Goal: Task Accomplishment & Management: Use online tool/utility

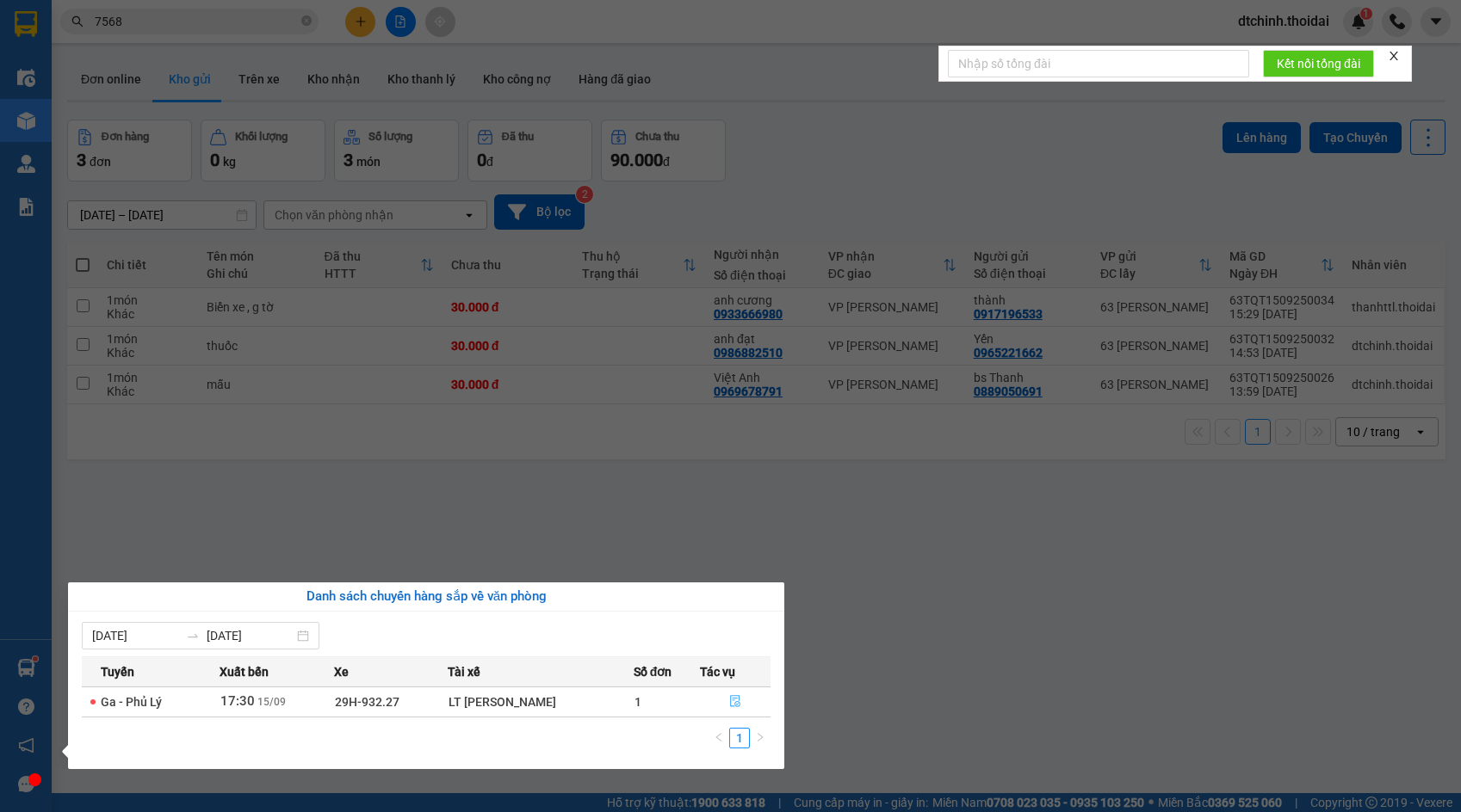
click at [735, 700] on icon "file-done" at bounding box center [735, 701] width 12 height 12
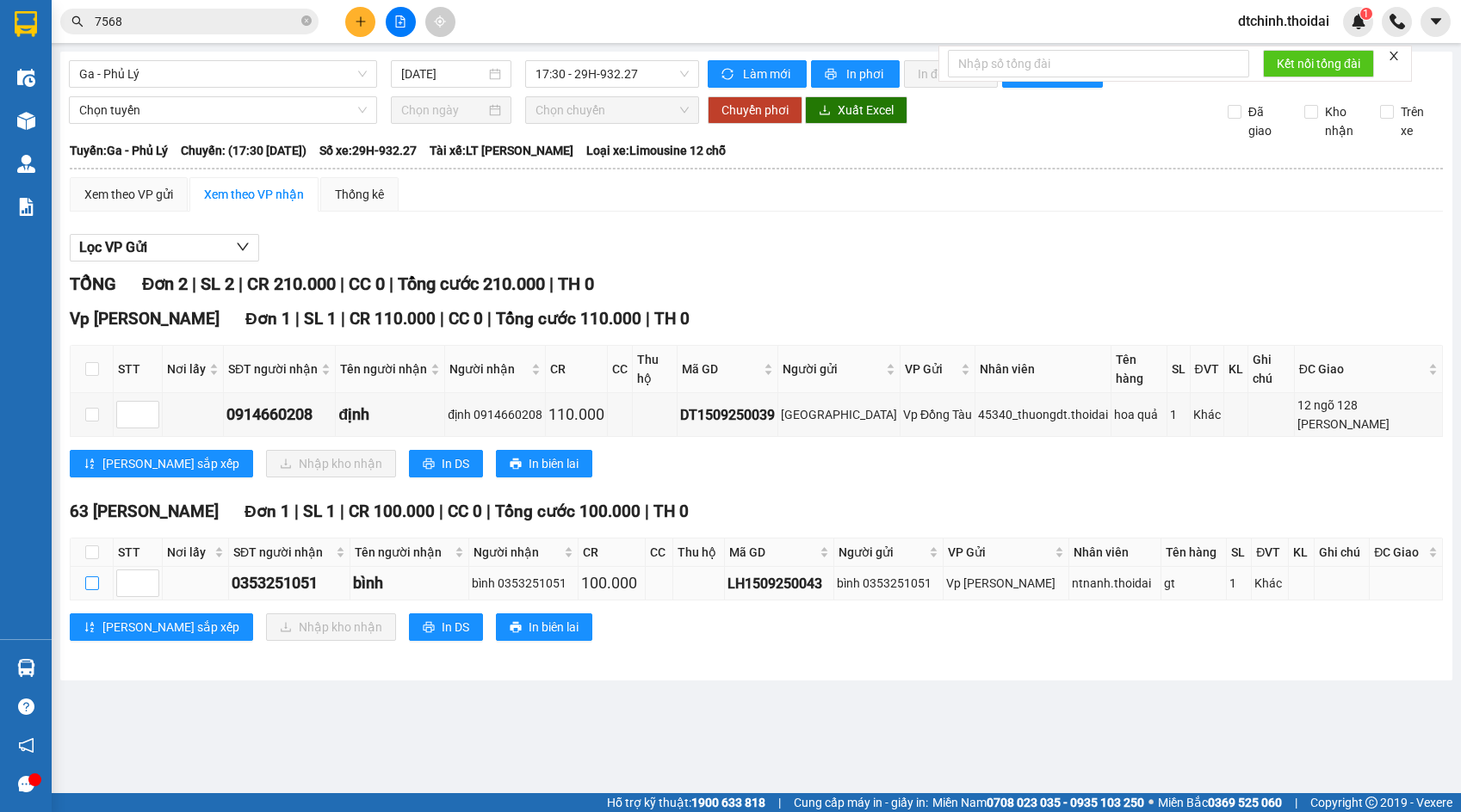
click at [94, 590] on input "checkbox" at bounding box center [92, 584] width 14 height 14
checkbox input "true"
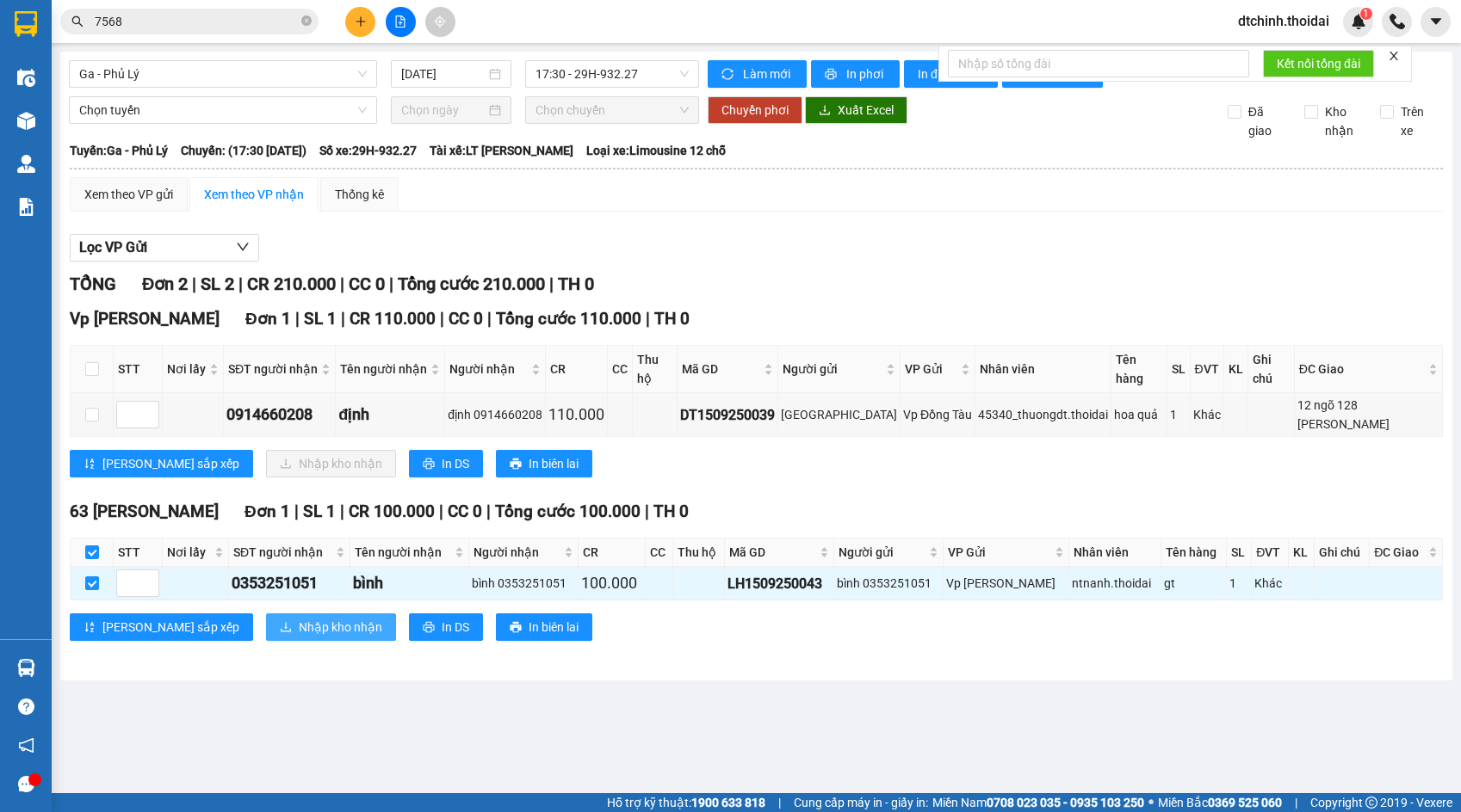
click at [266, 630] on button "Nhập kho nhận" at bounding box center [330, 628] width 130 height 28
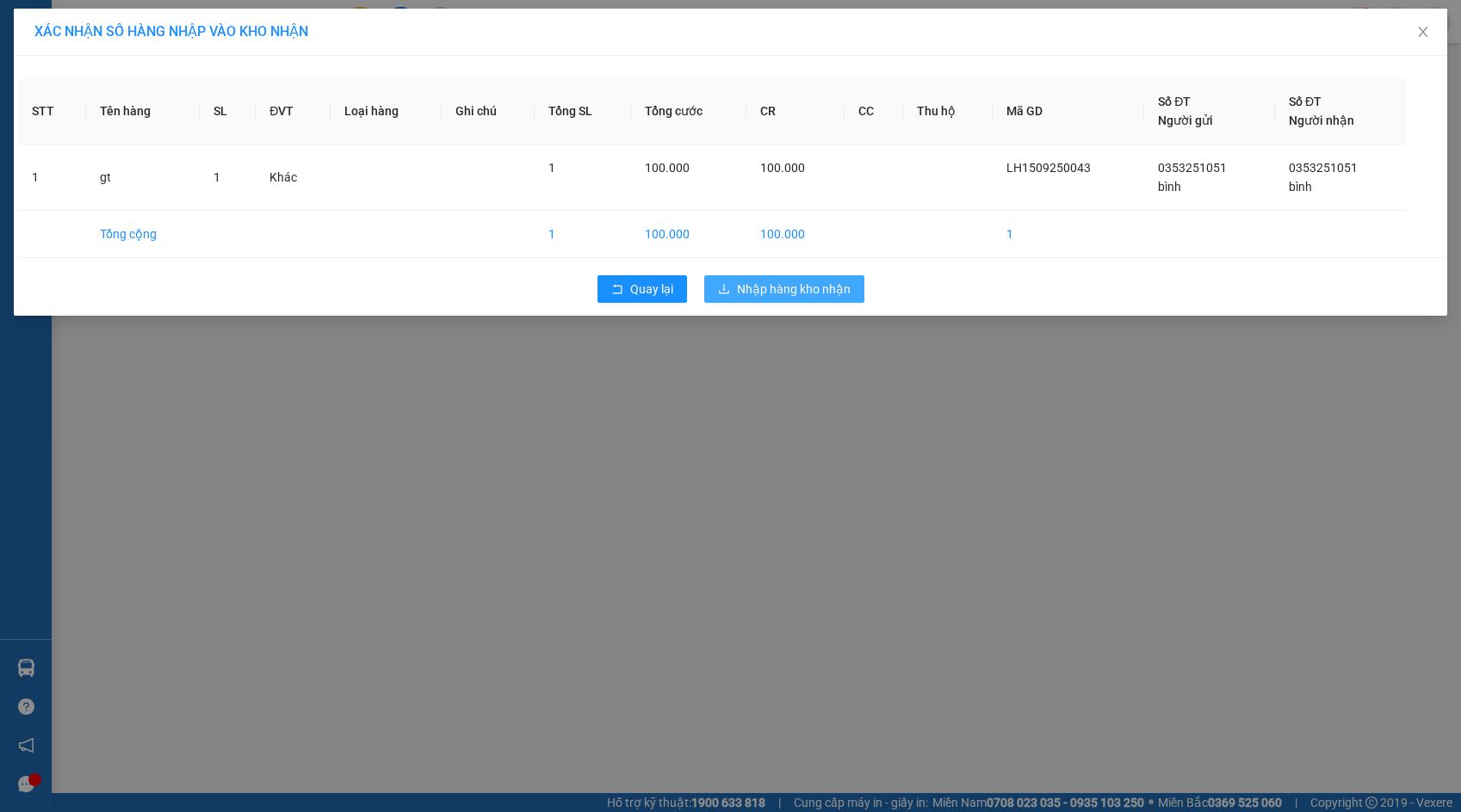
click at [821, 281] on span "Nhập hàng kho nhận" at bounding box center [794, 289] width 114 height 19
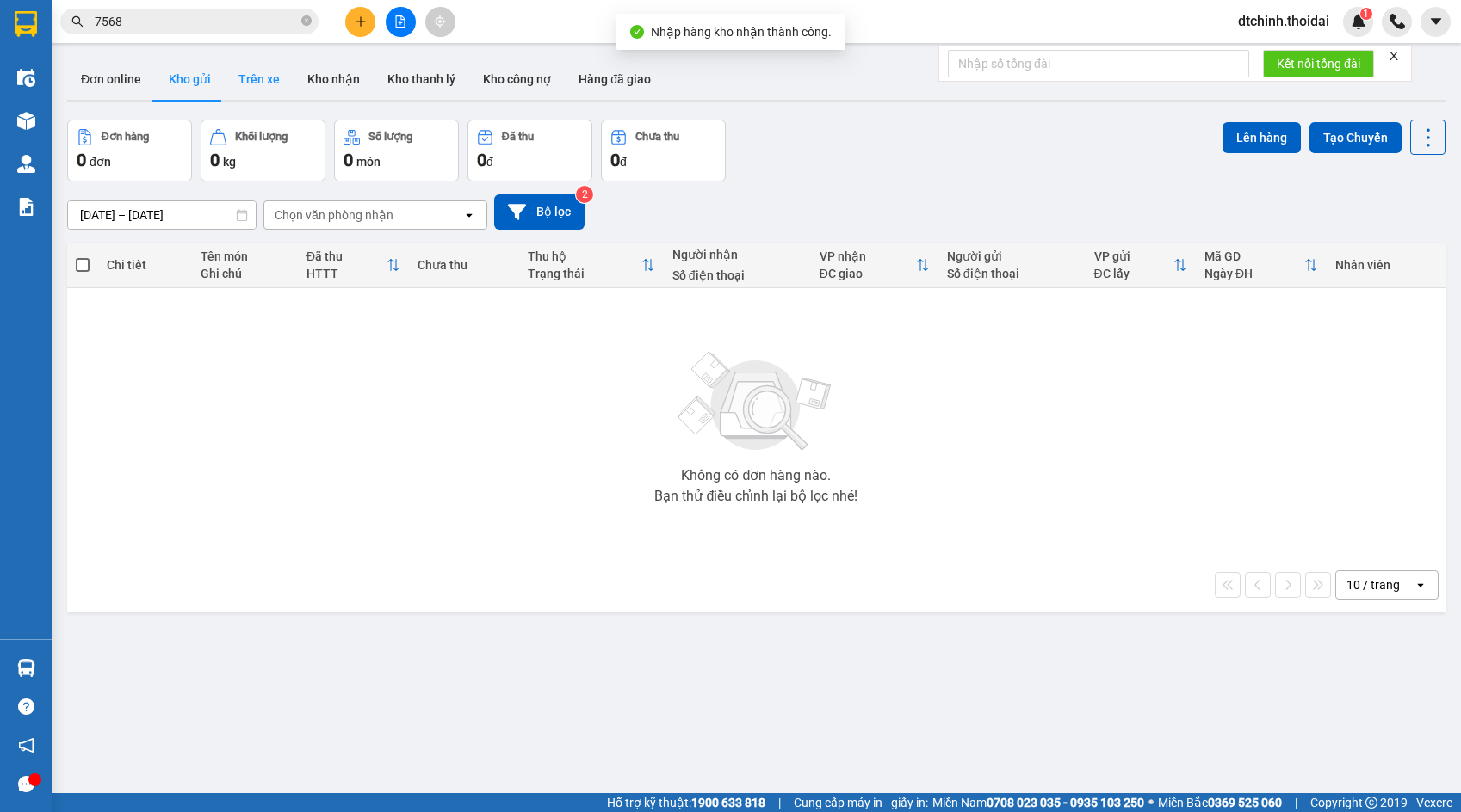
click at [266, 83] on button "Trên xe" at bounding box center [259, 79] width 69 height 41
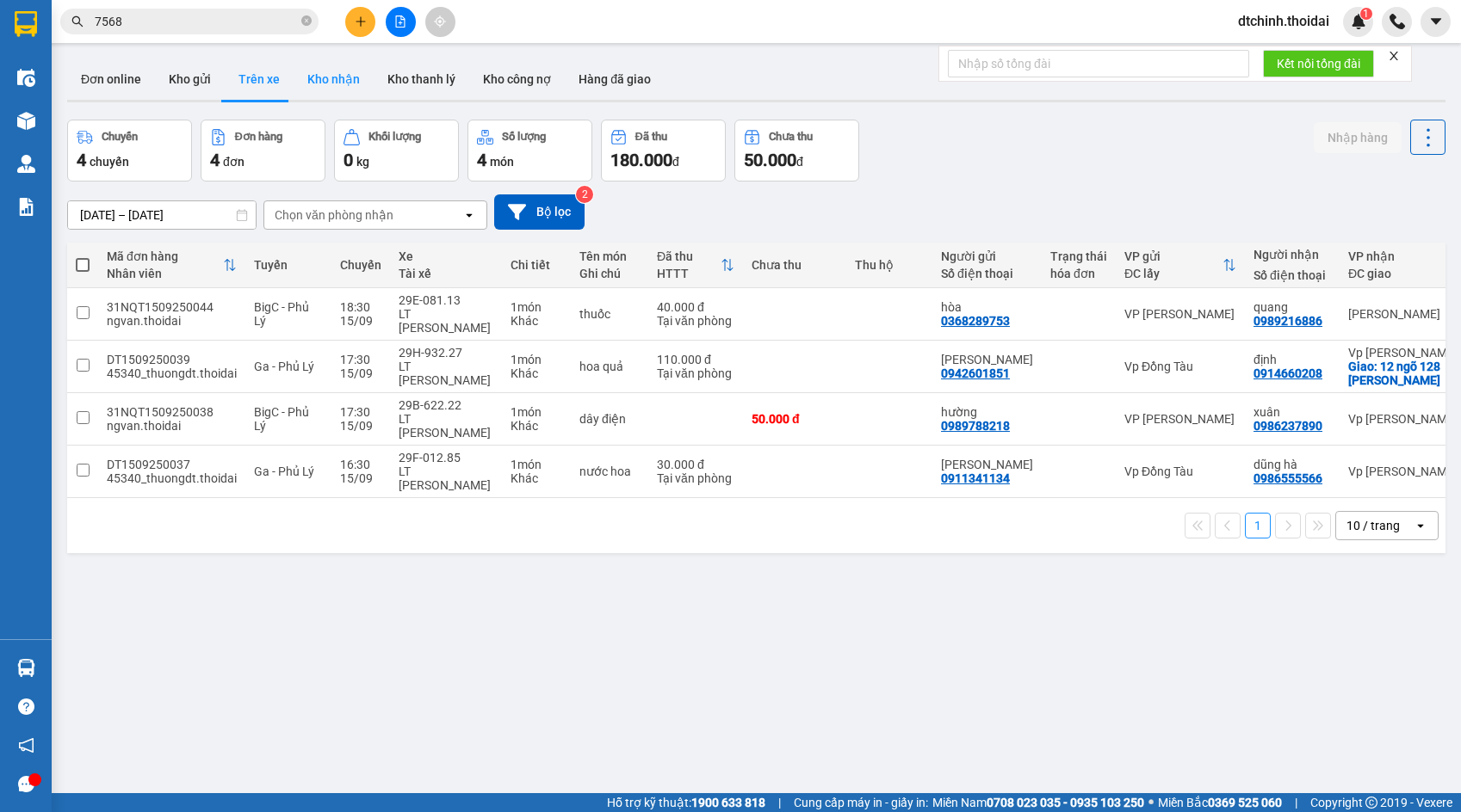
click at [320, 82] on button "Kho nhận" at bounding box center [334, 79] width 80 height 41
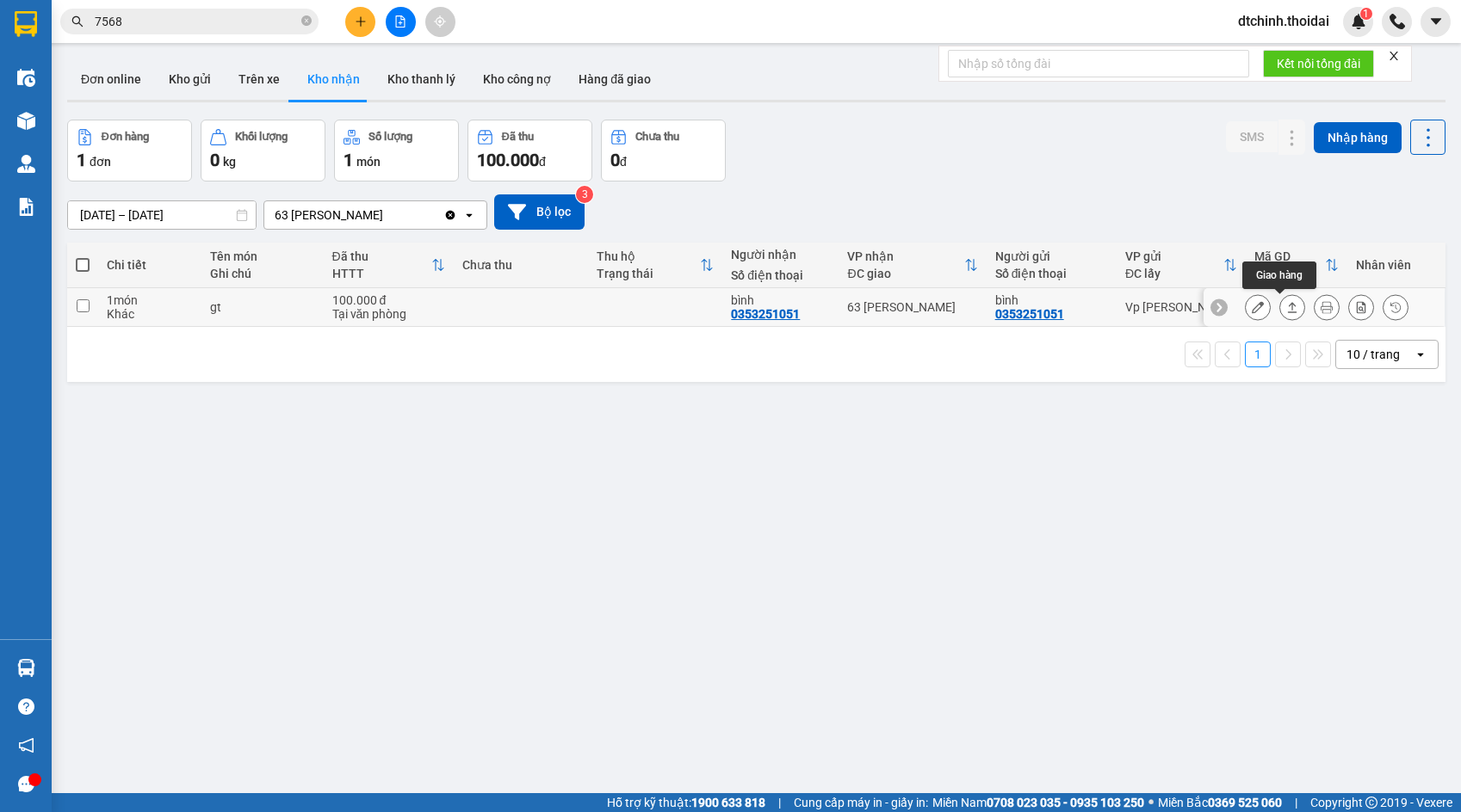
click at [1251, 309] on icon at bounding box center [1257, 308] width 12 height 12
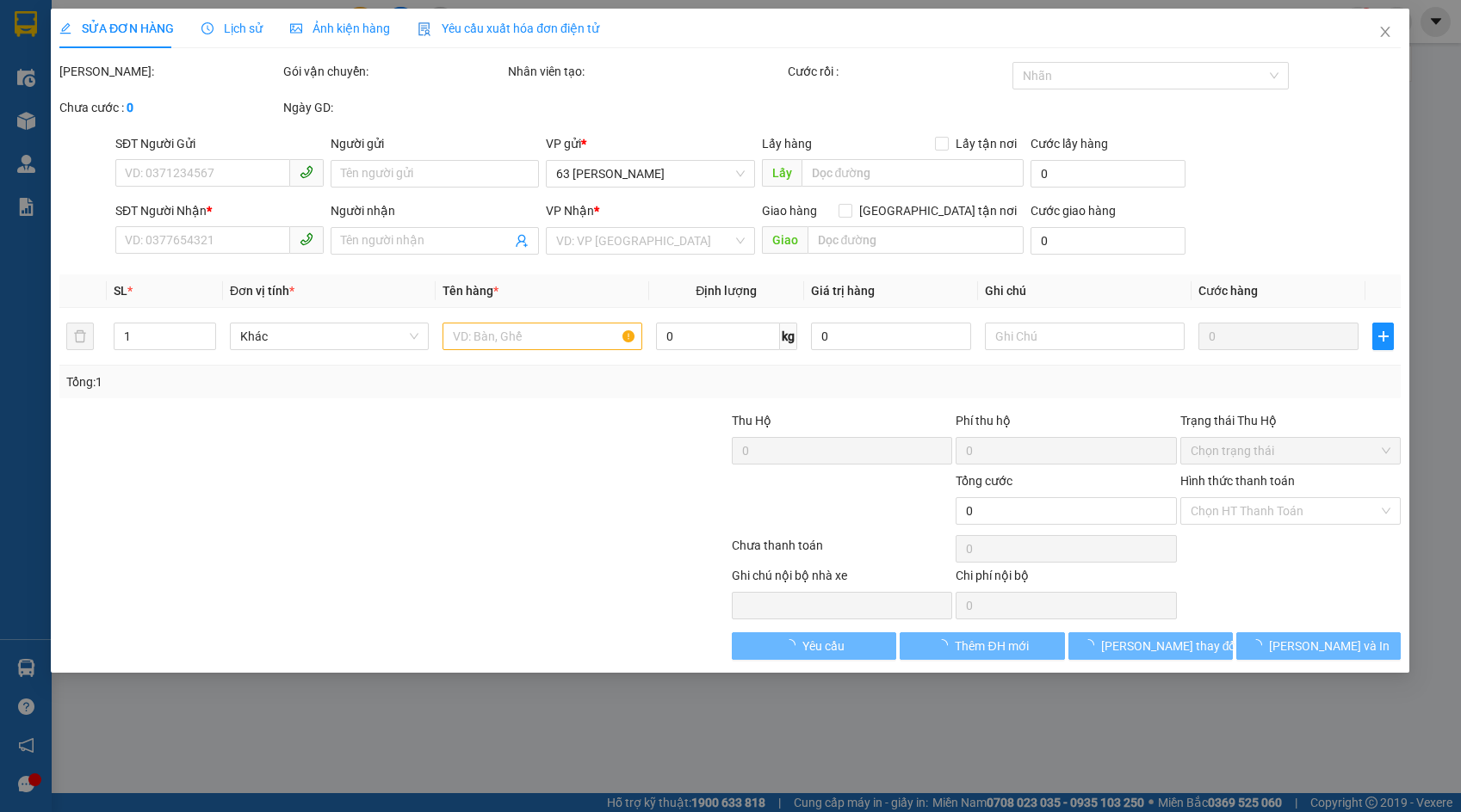
type input "0353251051"
type input "bình"
type input "0353251051"
type input "bình"
type input "100.000"
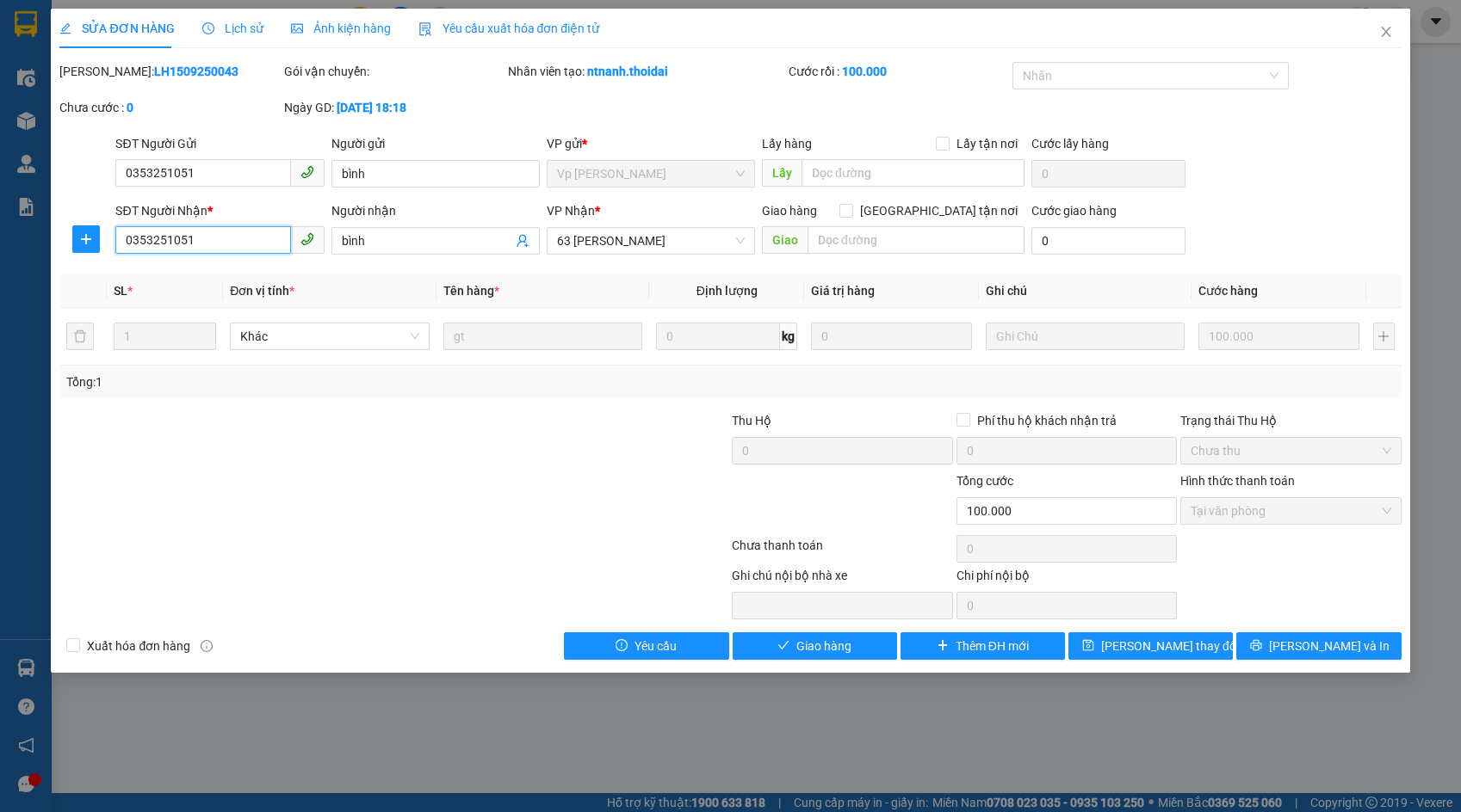
drag, startPoint x: 225, startPoint y: 250, endPoint x: 61, endPoint y: 268, distance: 165.0
click at [61, 268] on div "Total Paid Fee 100.000 Total UnPaid Fee 0 Cash Collection Total Fee Mã ĐH: LH15…" at bounding box center [730, 361] width 1341 height 598
paste input "0901762236"
type input "0901762236"
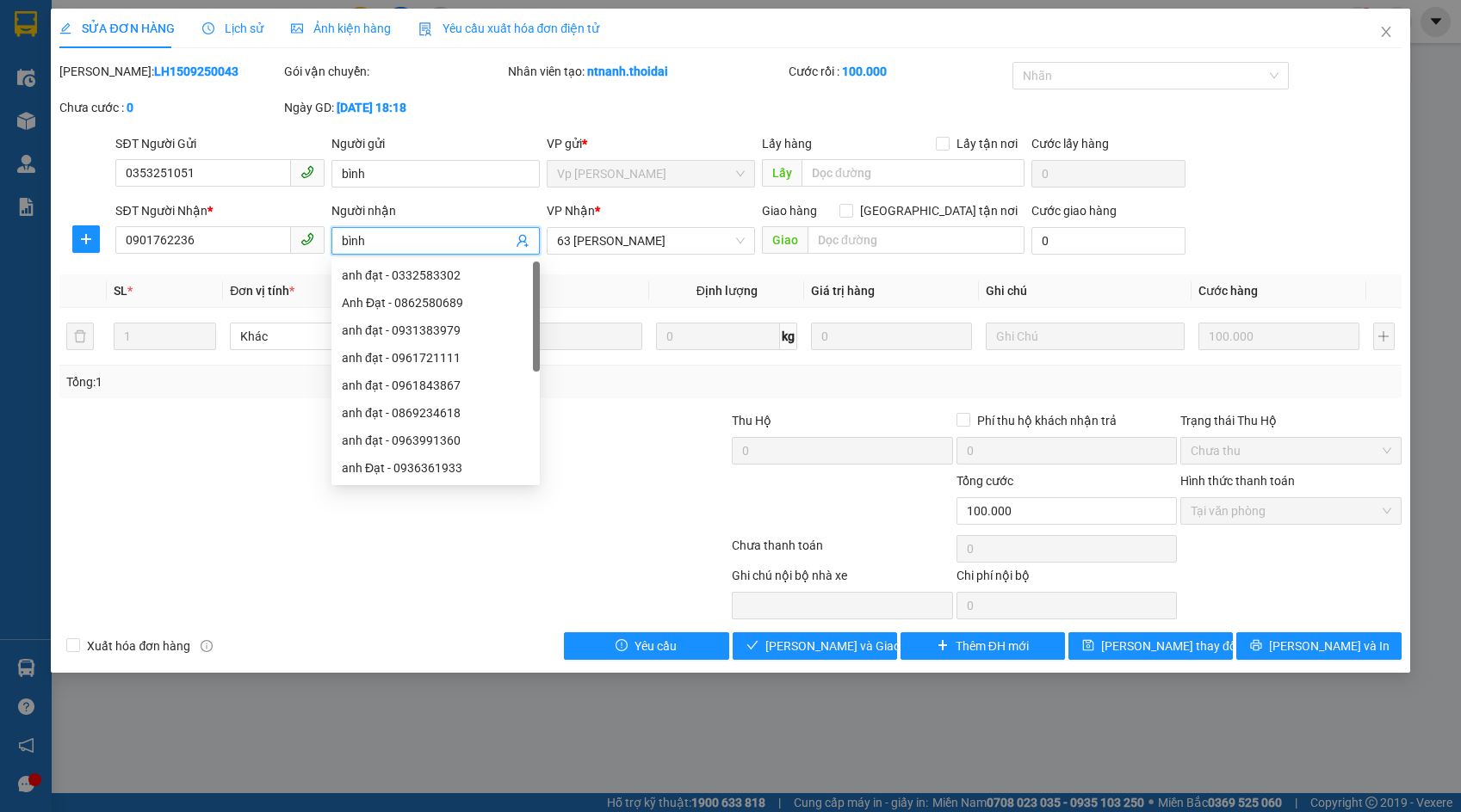
drag, startPoint x: 400, startPoint y: 245, endPoint x: 204, endPoint y: 261, distance: 196.7
click at [204, 261] on div "Total Paid Fee 100.000 Total UnPaid Fee 0 Cash Collection Total Fee Mã ĐH: LH15…" at bounding box center [730, 361] width 1341 height 598
type input "hạnh"
click at [1132, 651] on span "[PERSON_NAME] thay đổi" at bounding box center [1170, 647] width 138 height 19
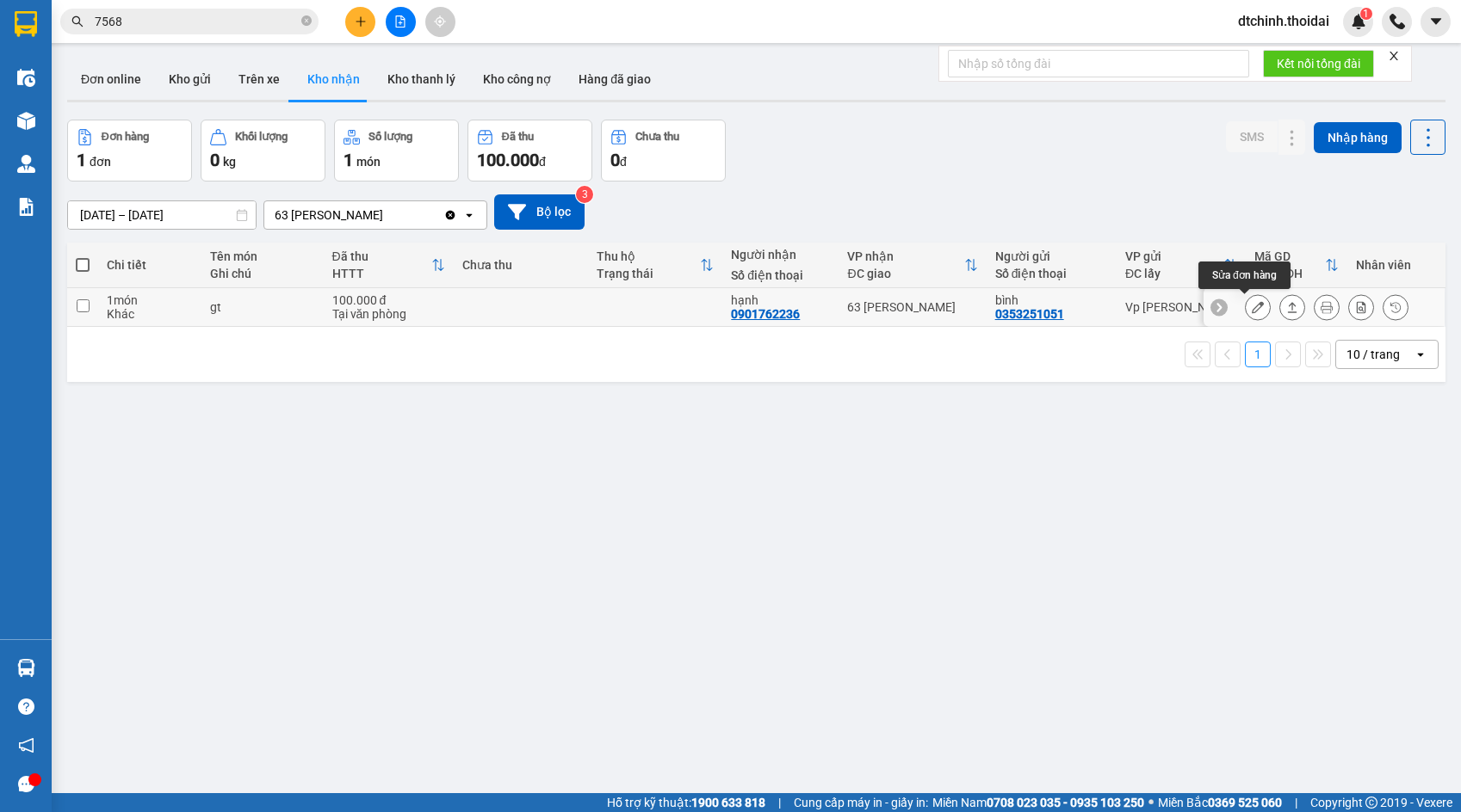
click at [1251, 312] on icon at bounding box center [1257, 308] width 12 height 12
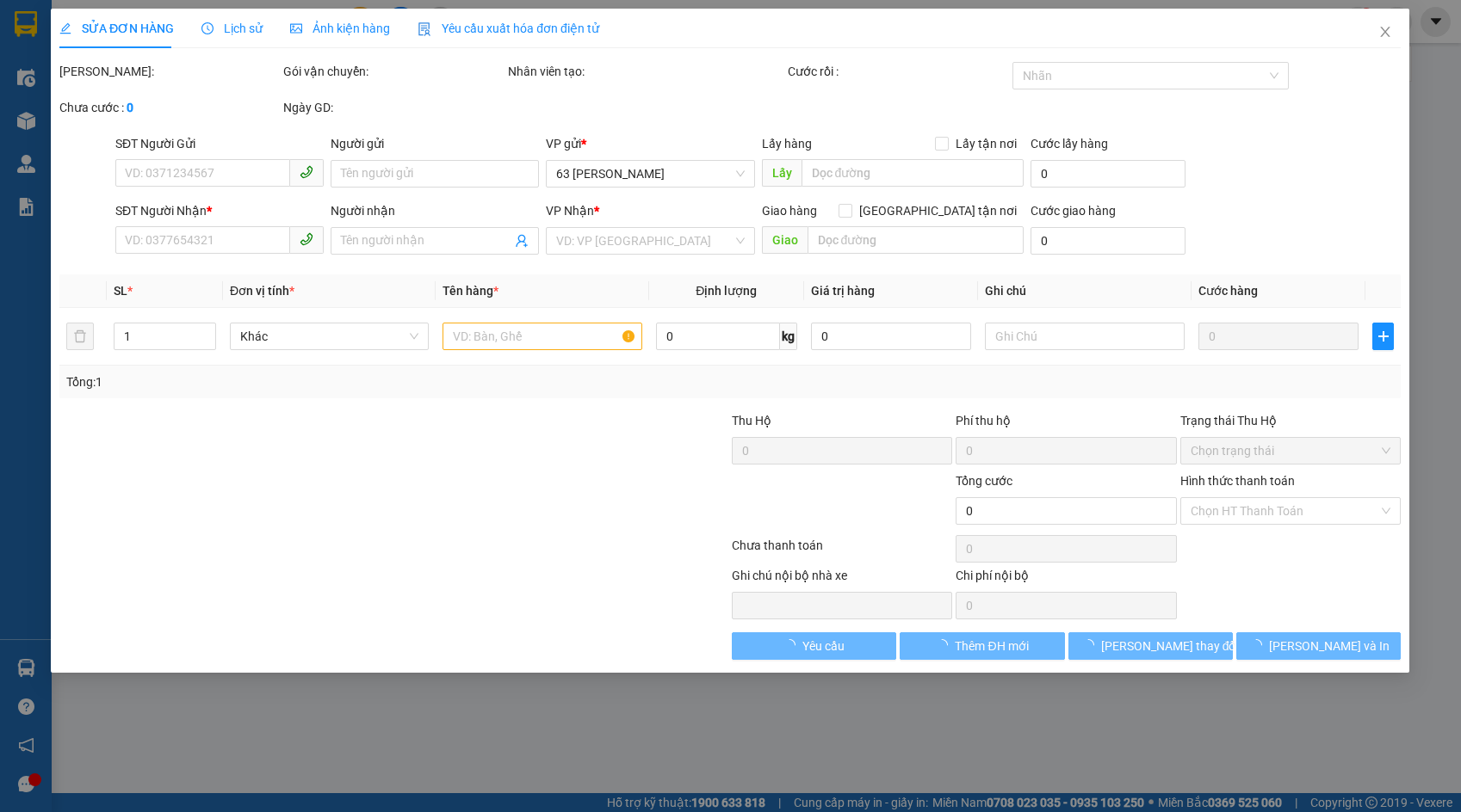
type input "0353251051"
type input "bình"
type input "0901762236"
type input "hạnh"
type input "100.000"
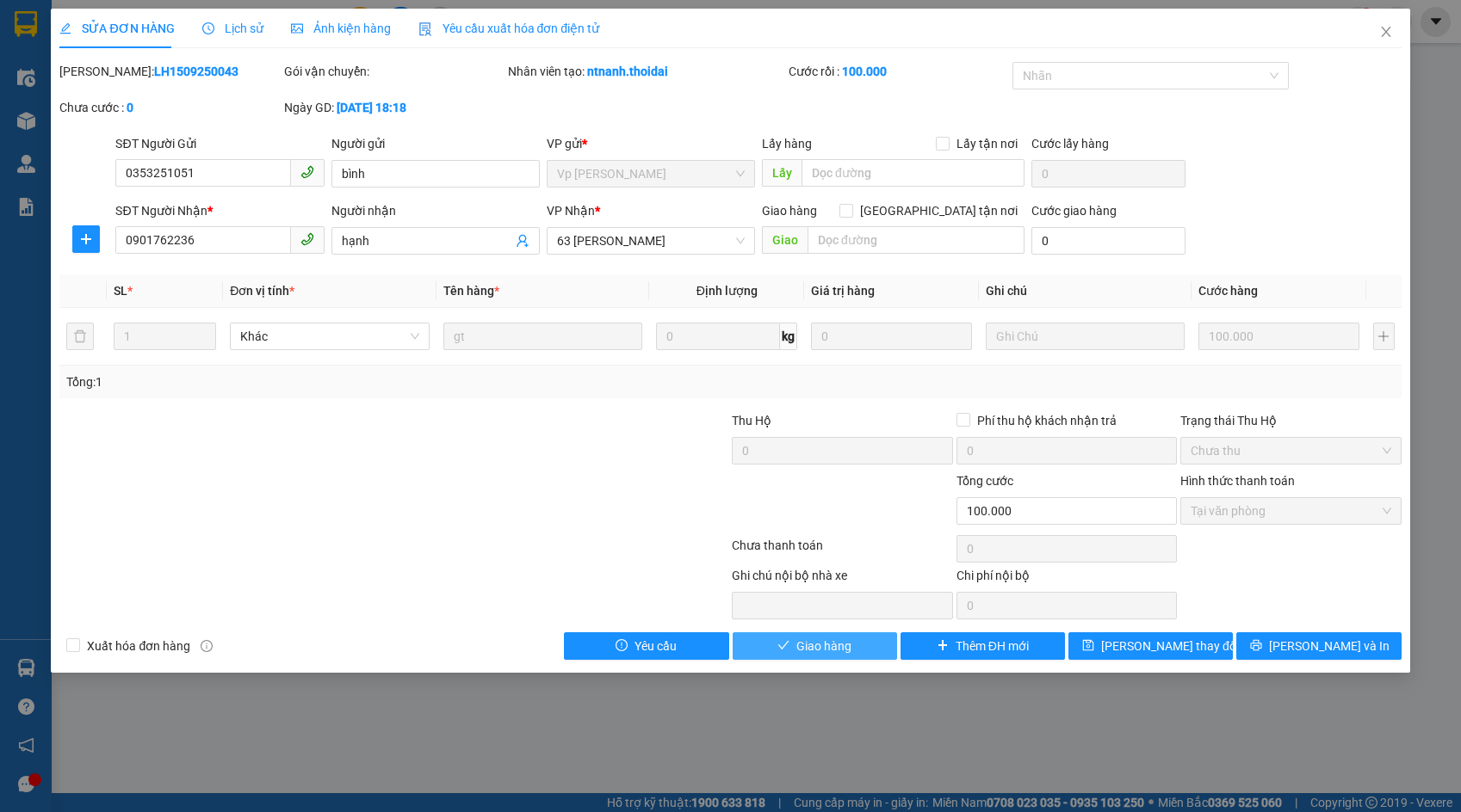
click at [841, 642] on span "Giao hàng" at bounding box center [824, 647] width 55 height 19
